Goal: Task Accomplishment & Management: Complete application form

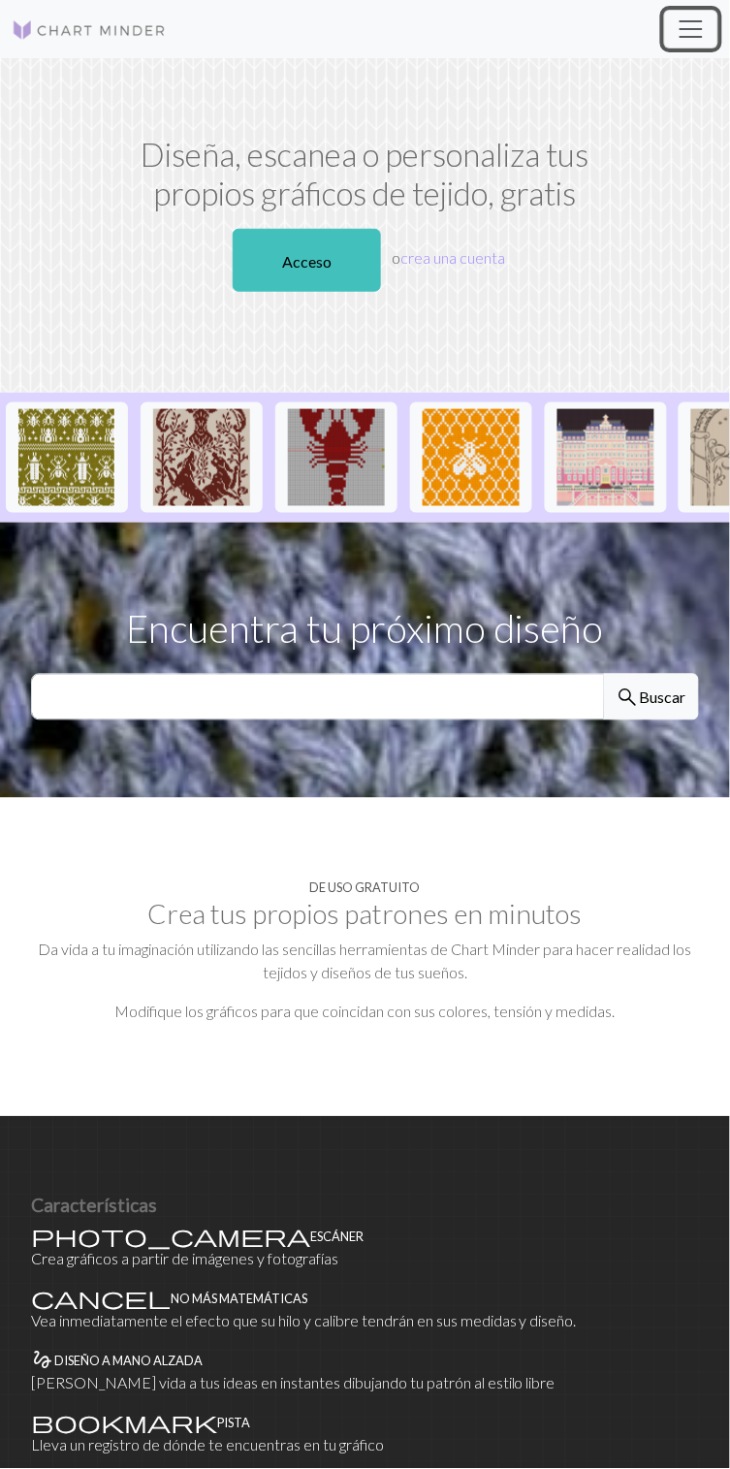
click at [702, 18] on span "Cambiar navegación" at bounding box center [691, 29] width 29 height 29
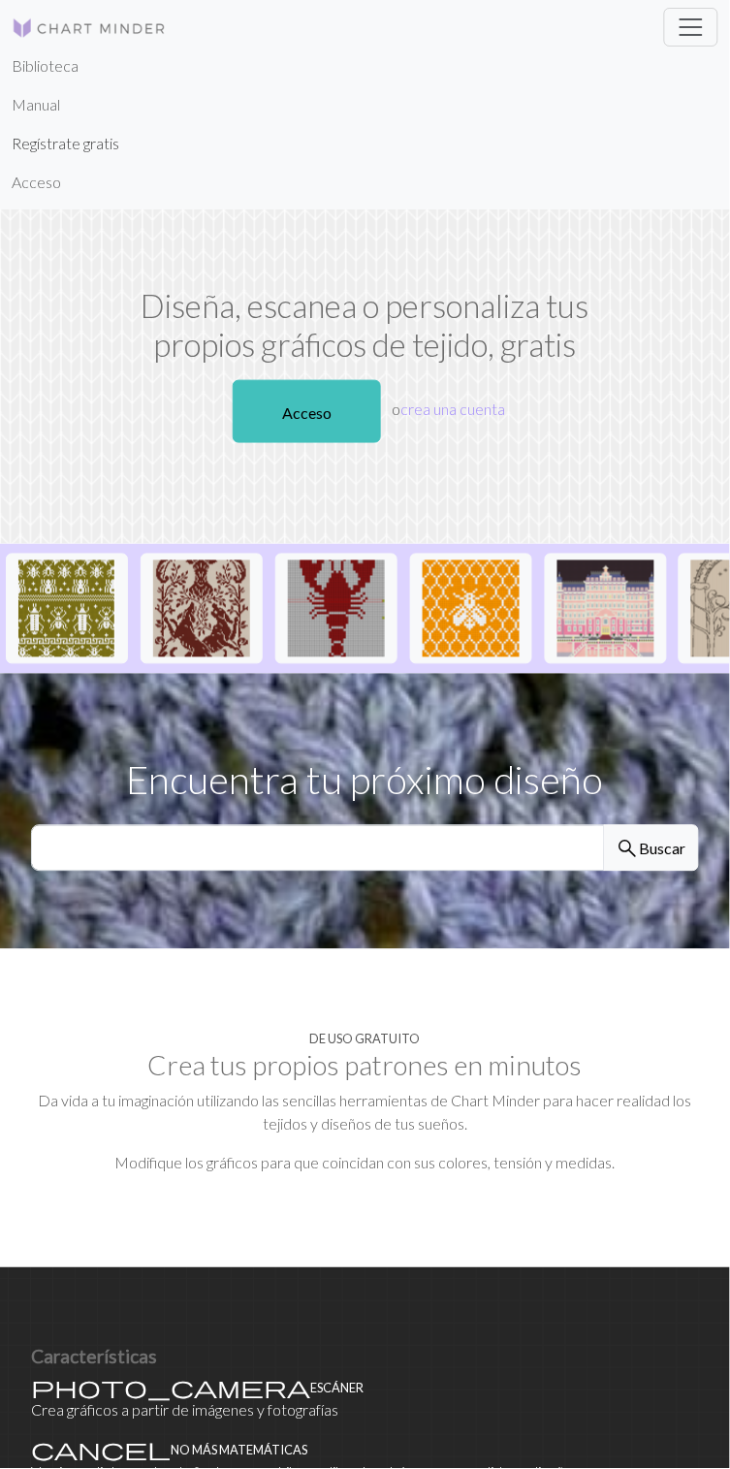
click at [104, 142] on font "Regístrate gratis" at bounding box center [66, 143] width 108 height 18
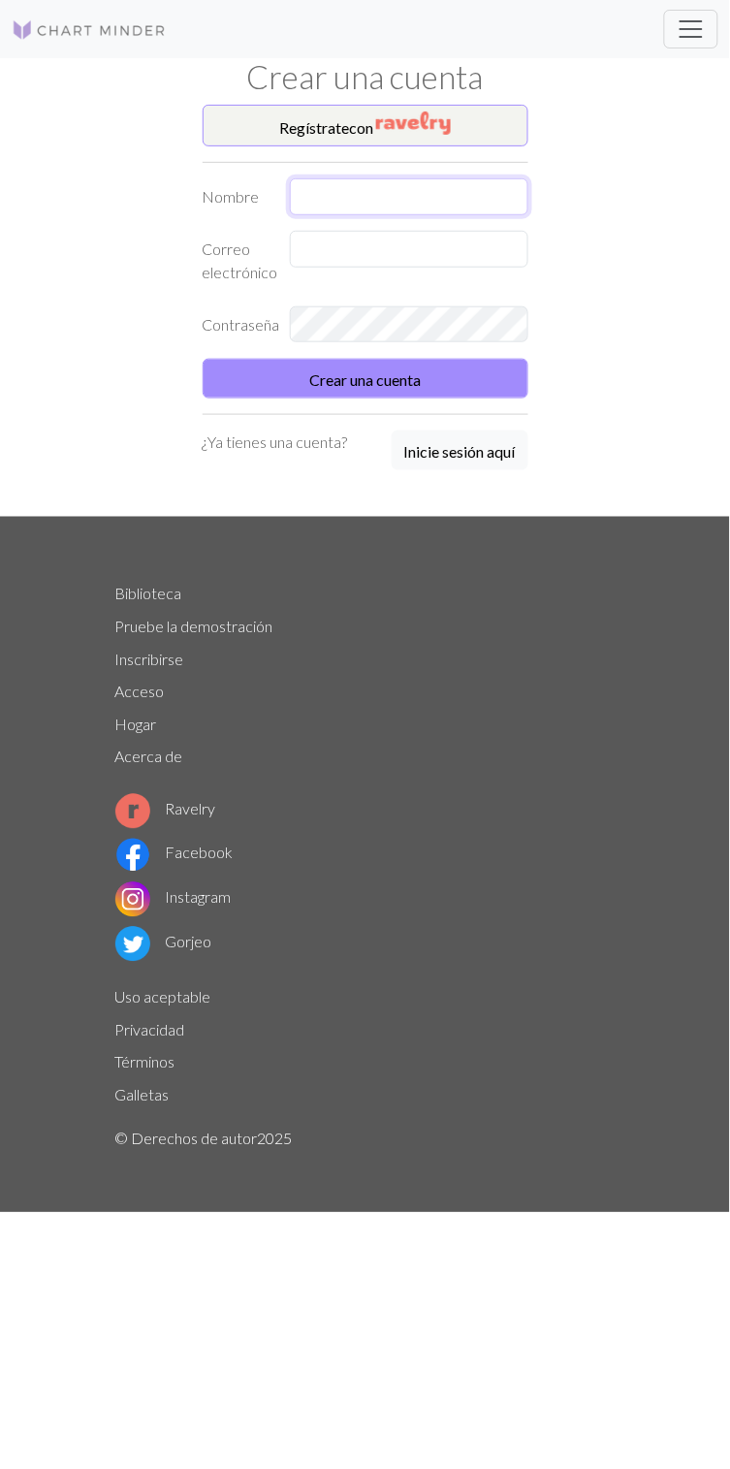
click at [390, 196] on input "text" at bounding box center [409, 196] width 238 height 37
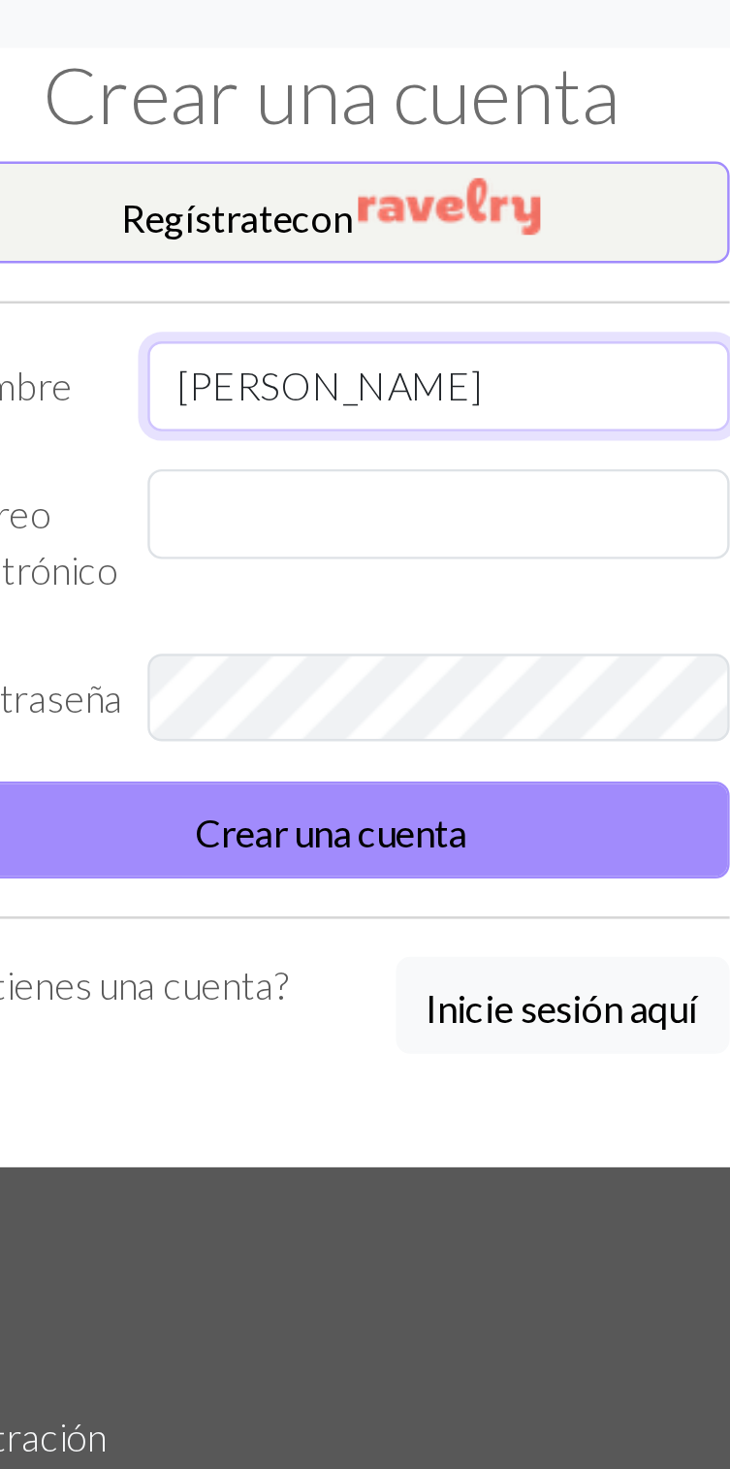
type input "[PERSON_NAME]"
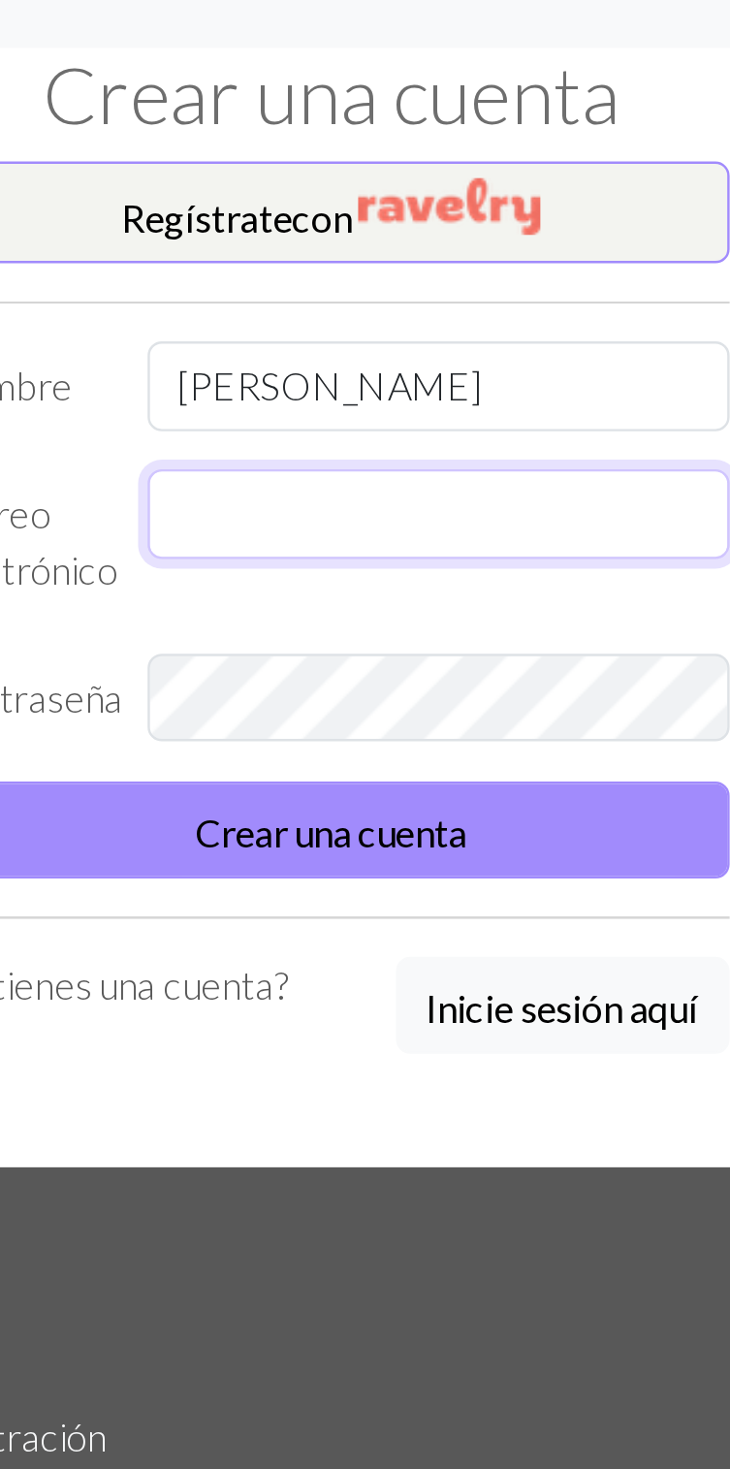
click at [360, 242] on input "text" at bounding box center [409, 249] width 238 height 37
type input "A"
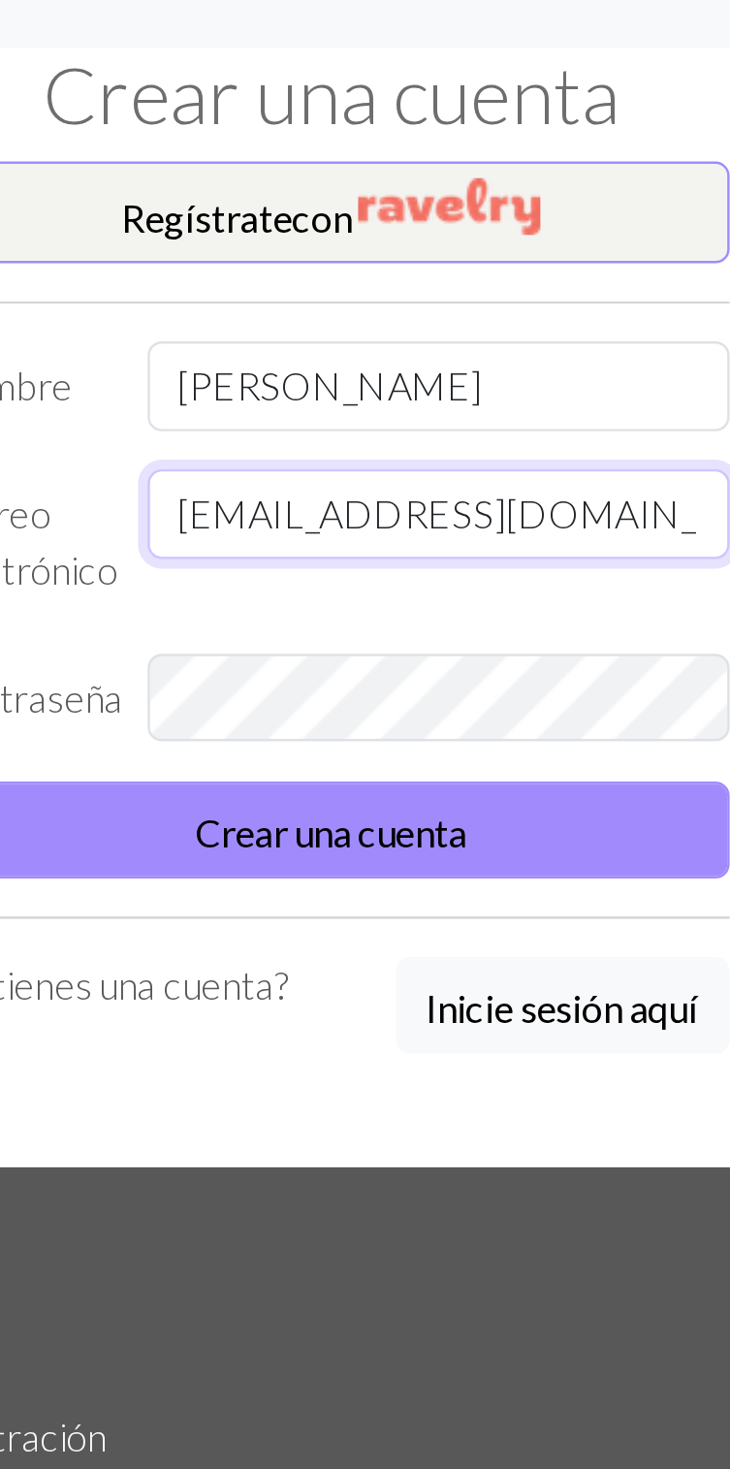
type input "[EMAIL_ADDRESS][DOMAIN_NAME]"
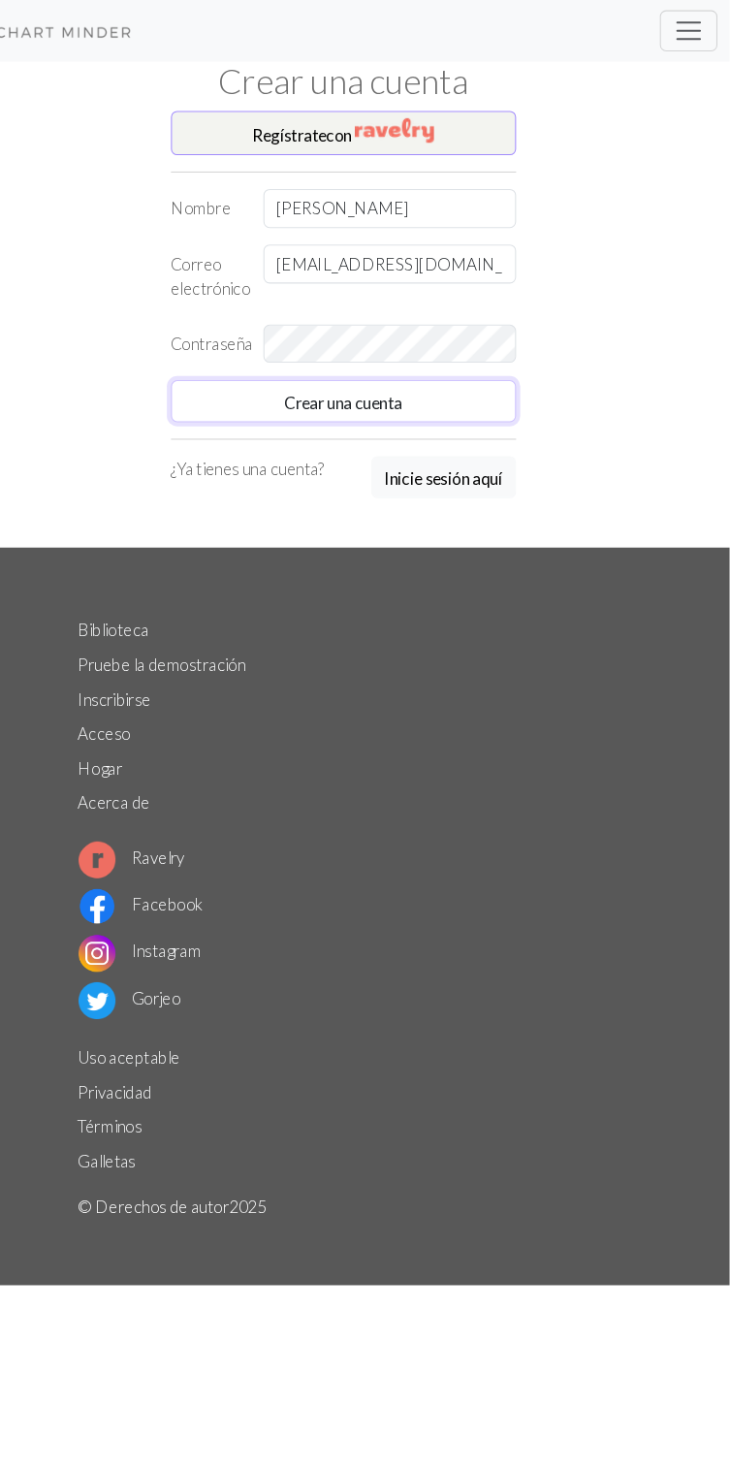
click at [457, 385] on button "Crear una cuenta" at bounding box center [366, 379] width 326 height 40
